Goal: Share content

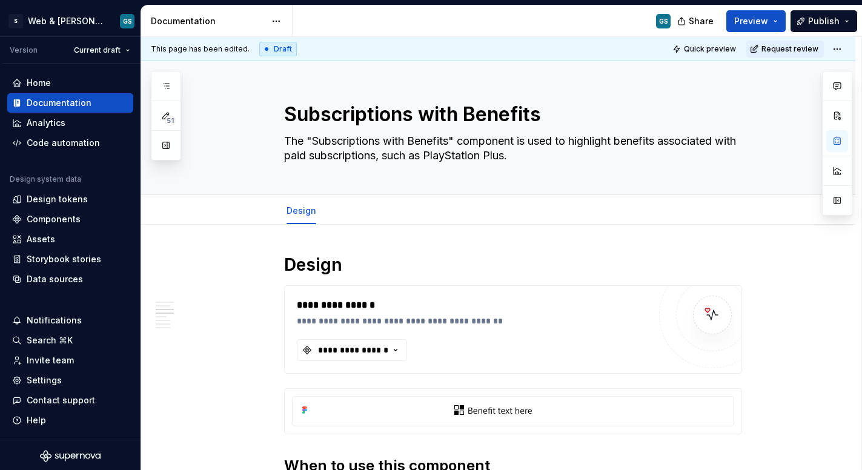
scroll to position [692, 0]
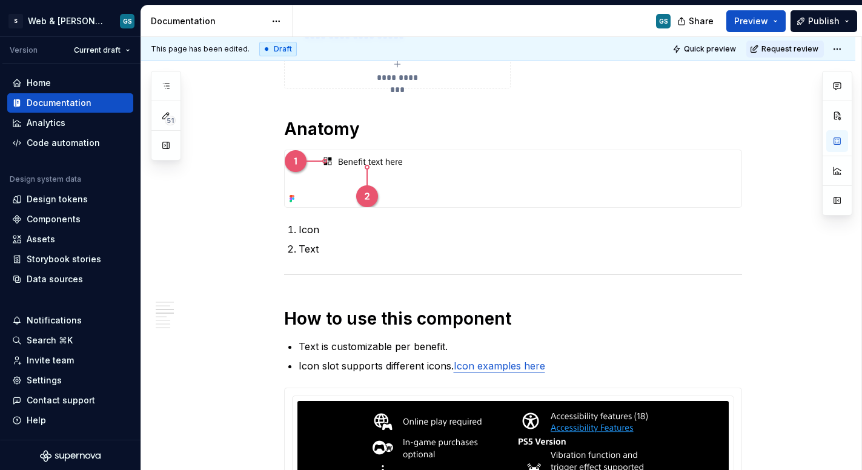
type textarea "*"
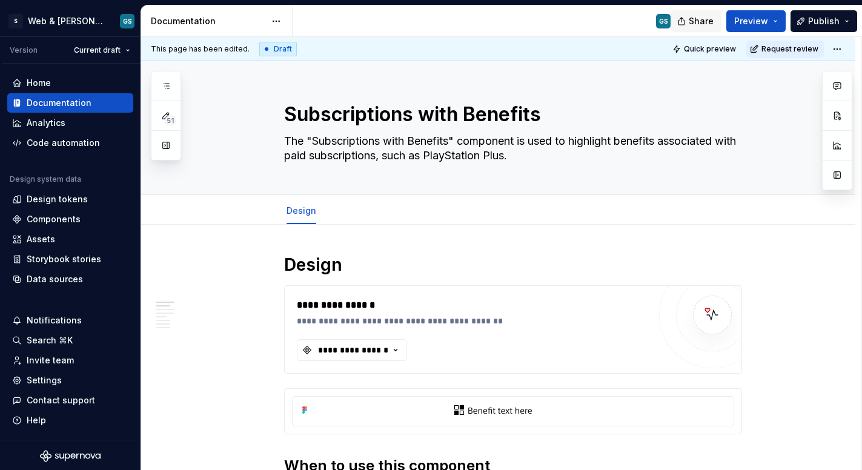
click at [702, 26] on span "Share" at bounding box center [700, 21] width 25 height 12
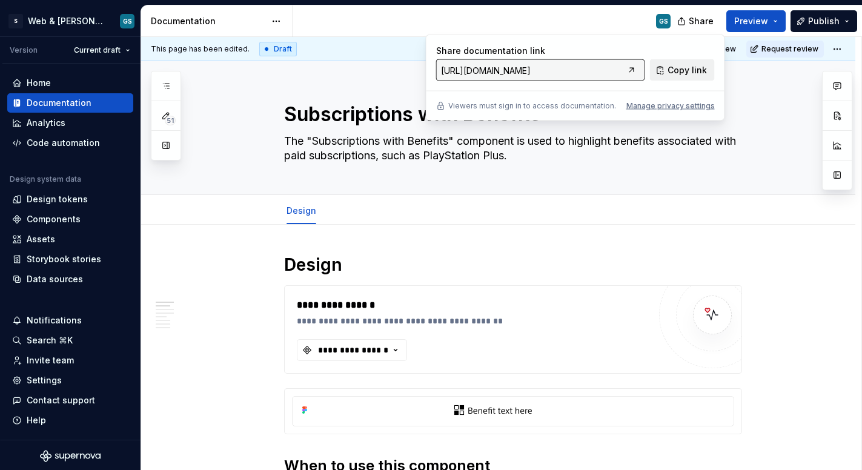
click at [684, 71] on span "Copy link" at bounding box center [686, 70] width 39 height 12
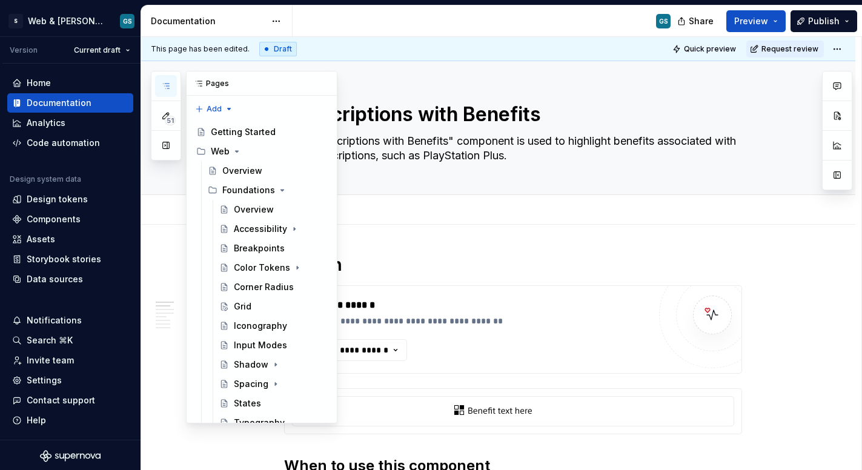
click at [163, 85] on icon "button" at bounding box center [166, 86] width 10 height 10
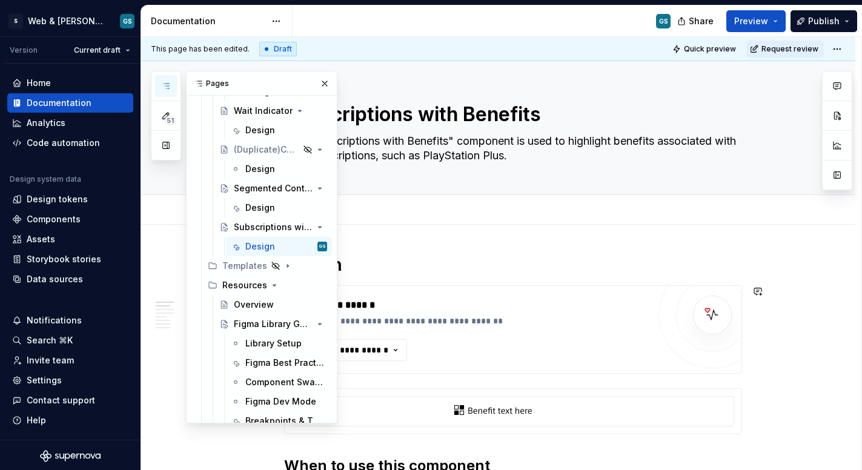
scroll to position [2184, 0]
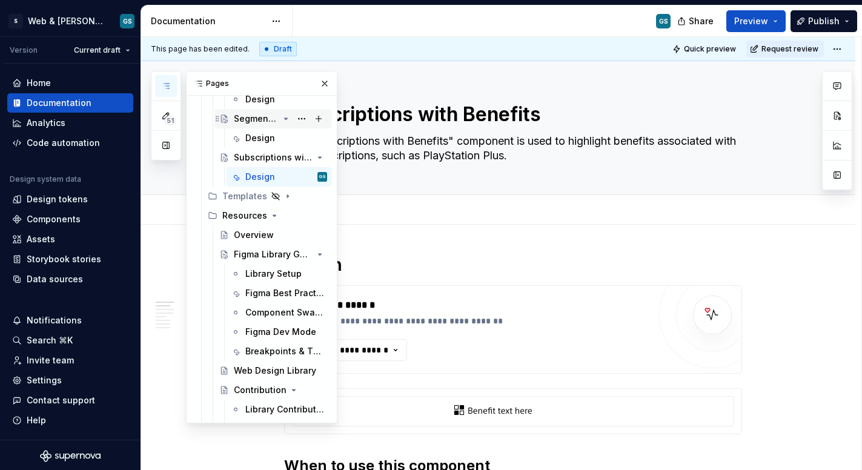
click at [250, 119] on div "Segmented Control" at bounding box center [256, 119] width 45 height 12
click at [252, 138] on div "Design" at bounding box center [260, 138] width 30 height 12
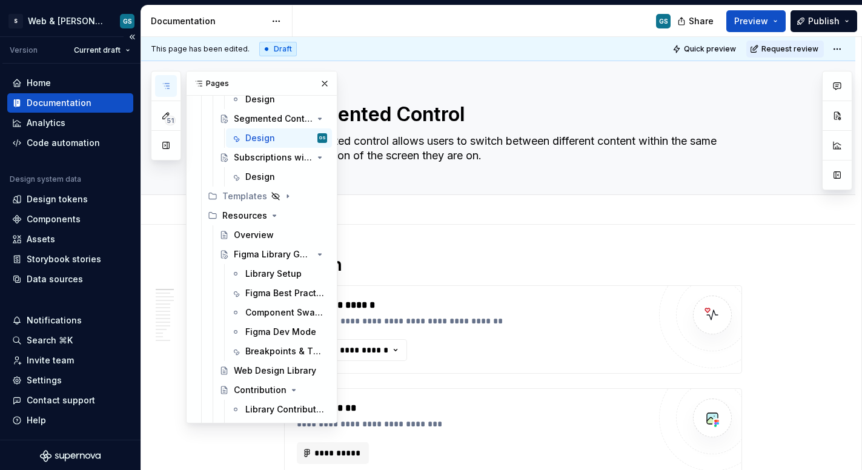
type textarea "*"
